Goal: Find specific page/section: Find specific page/section

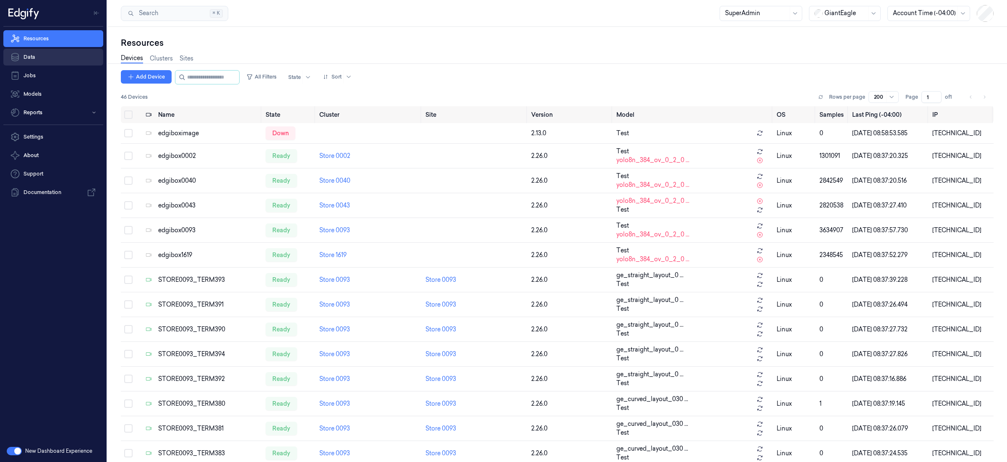
click at [60, 58] on link "Data" at bounding box center [53, 57] width 100 height 17
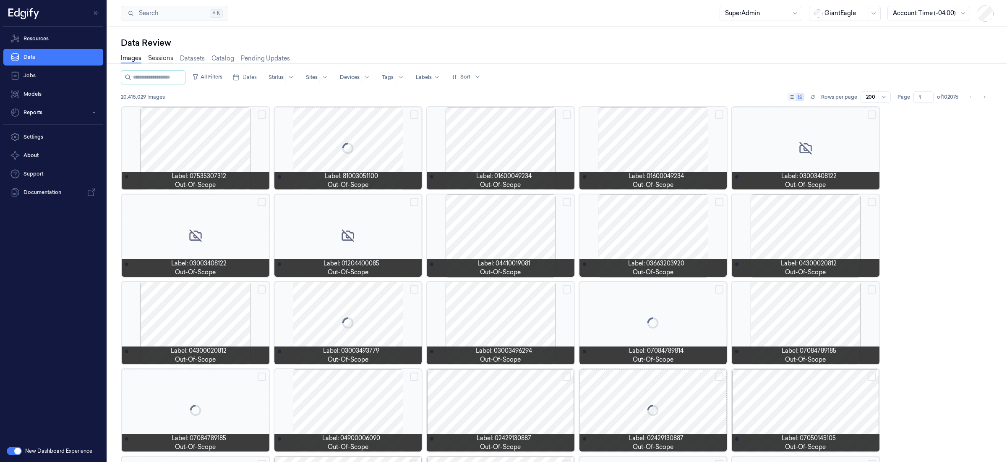
click at [164, 59] on link "Sessions" at bounding box center [160, 59] width 25 height 10
